Goal: Check status

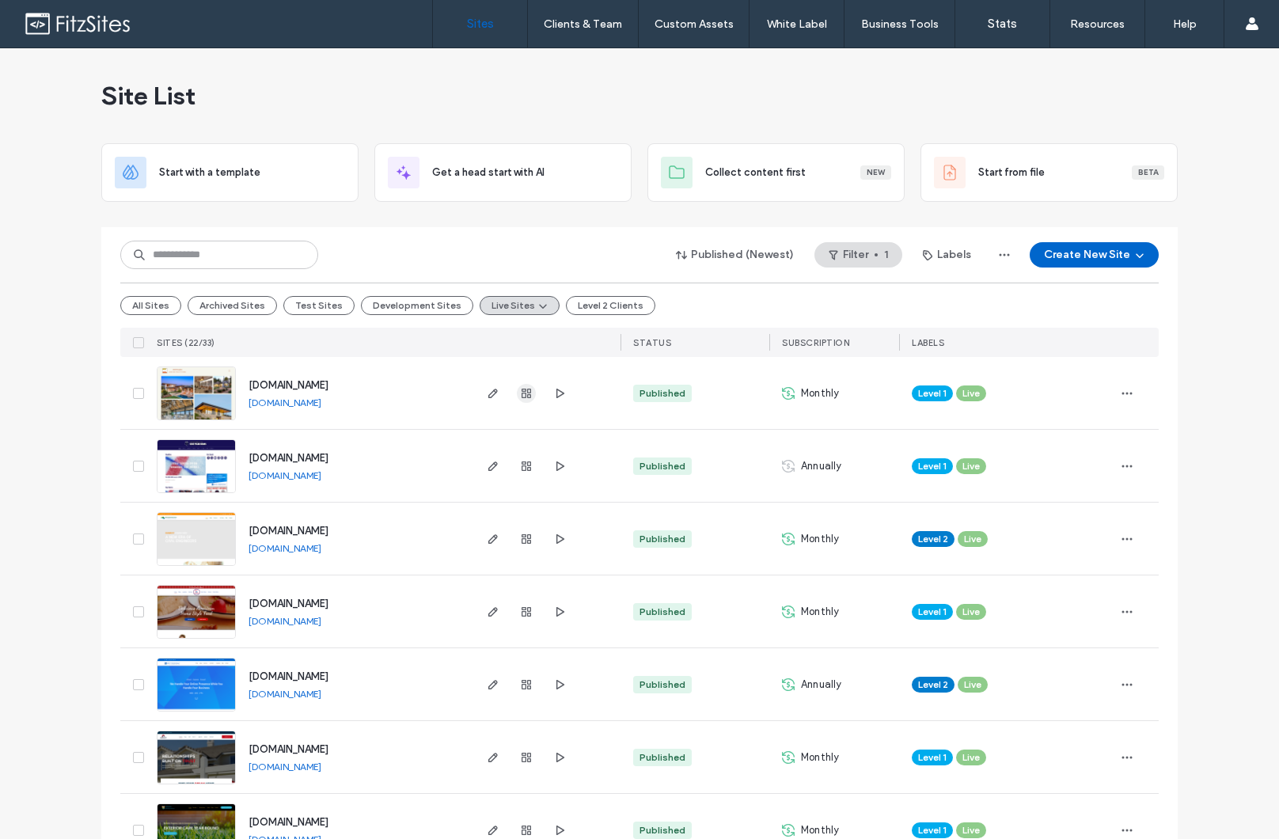
click at [525, 400] on span "button" at bounding box center [526, 393] width 19 height 19
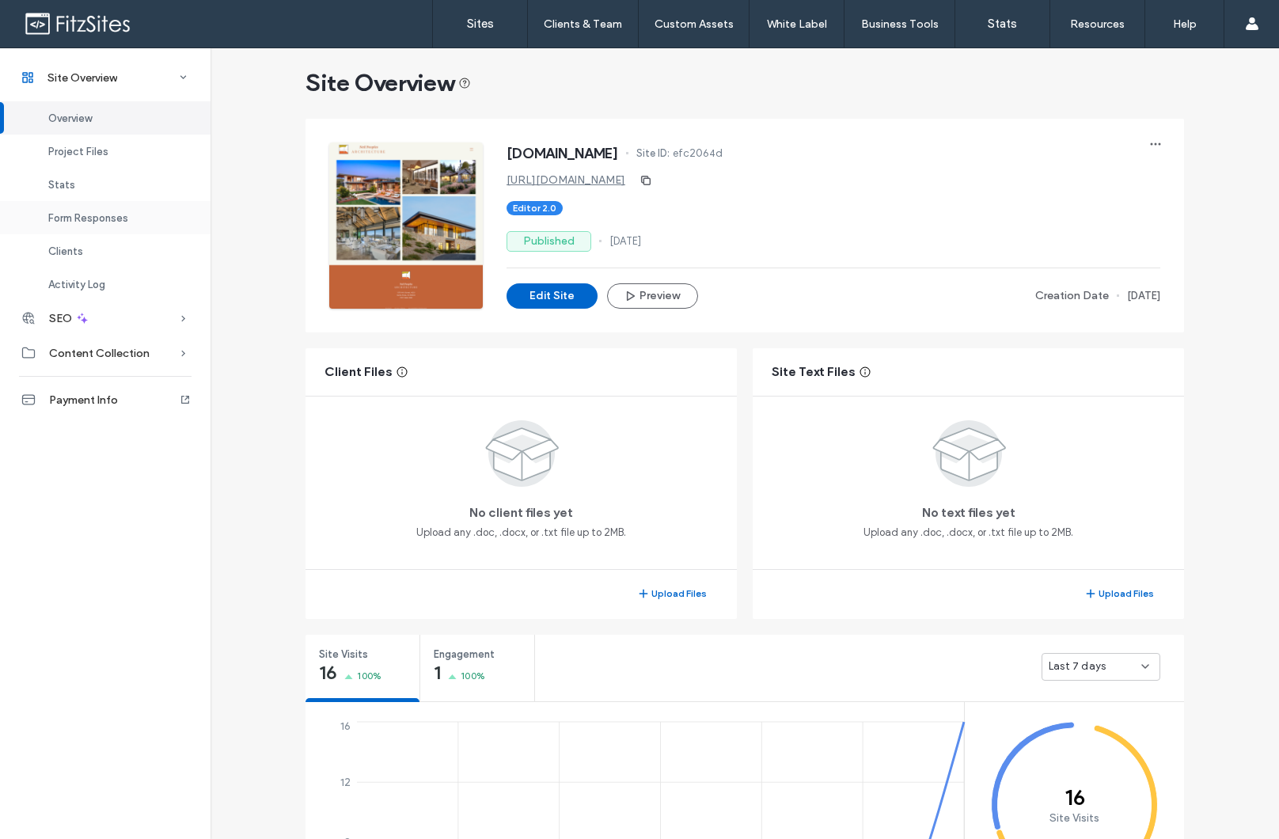
click at [104, 221] on span "Form Responses" at bounding box center [88, 218] width 80 height 12
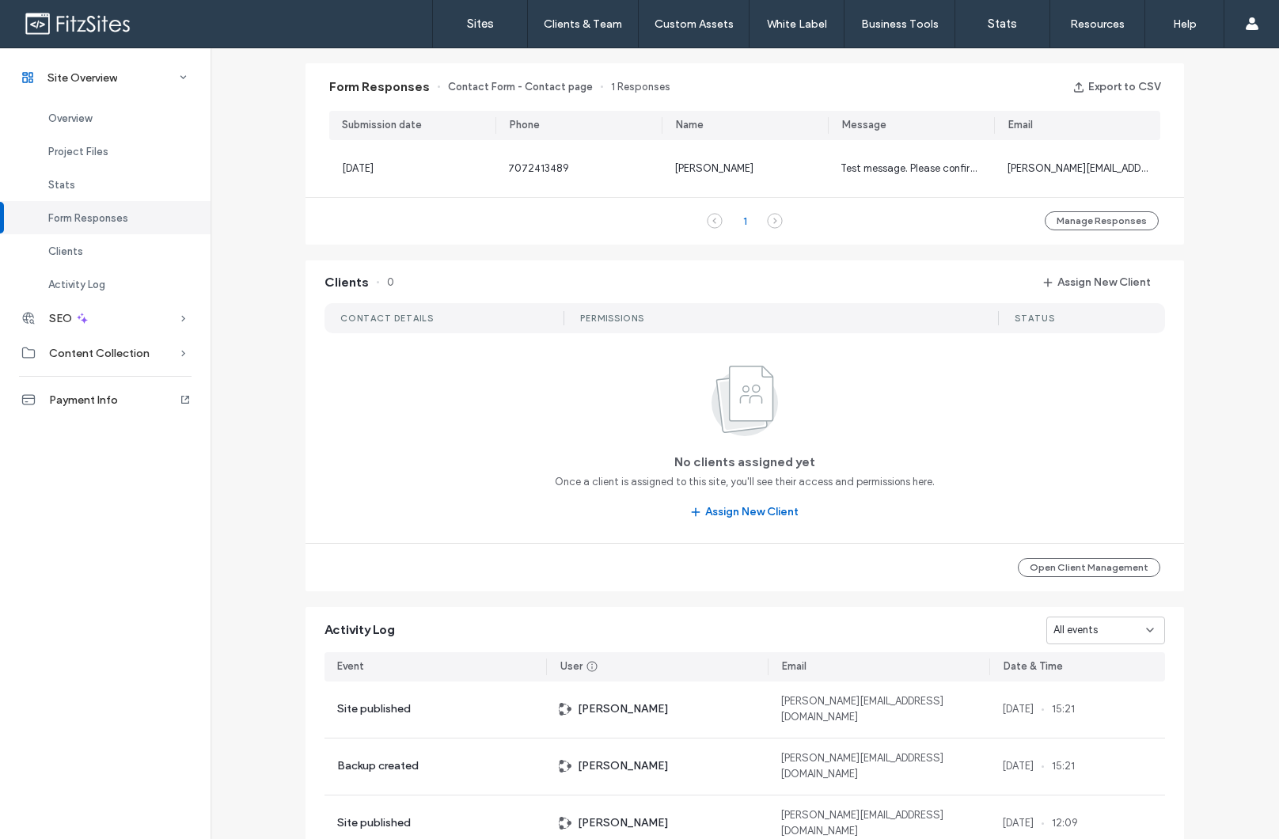
scroll to position [1024, 0]
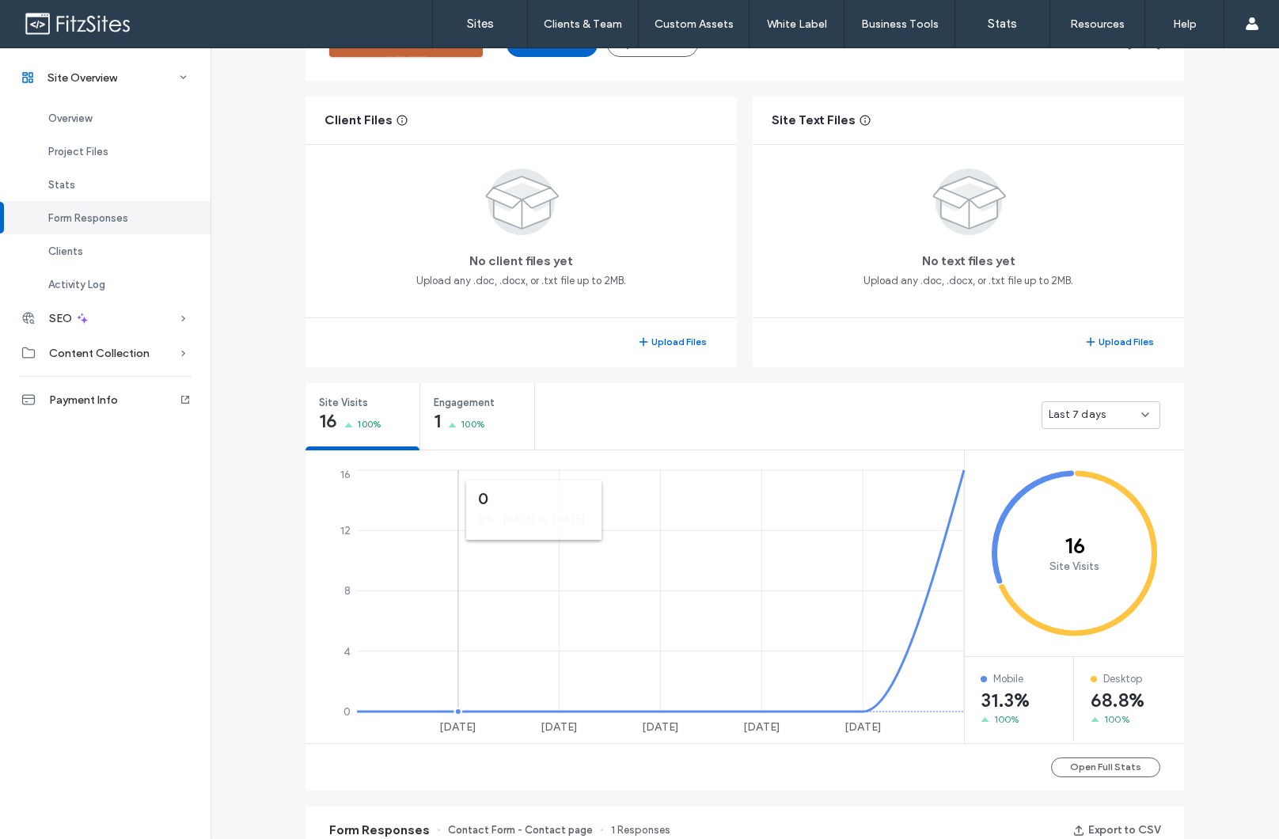
scroll to position [271, 0]
